Goal: Browse casually

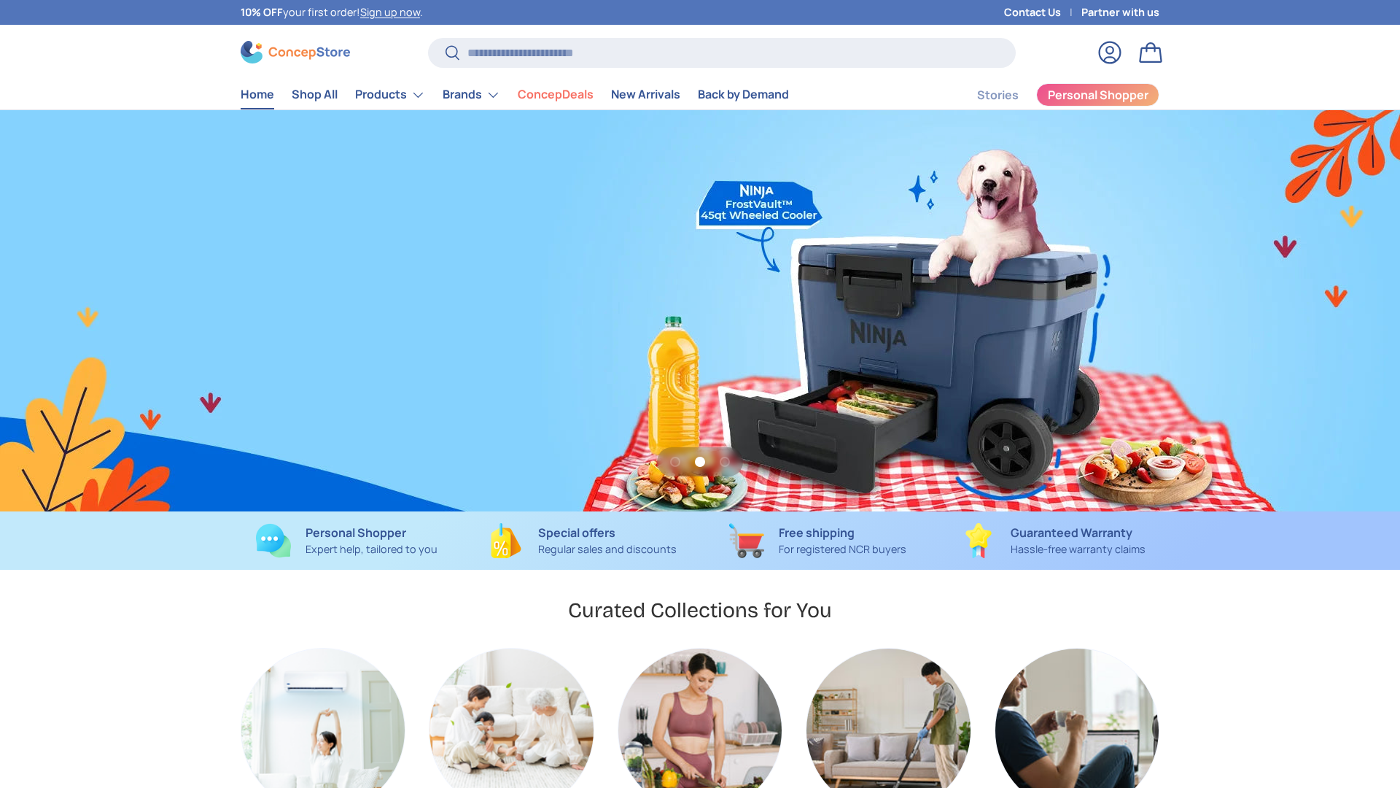
scroll to position [0, 1400]
